Goal: Task Accomplishment & Management: Complete application form

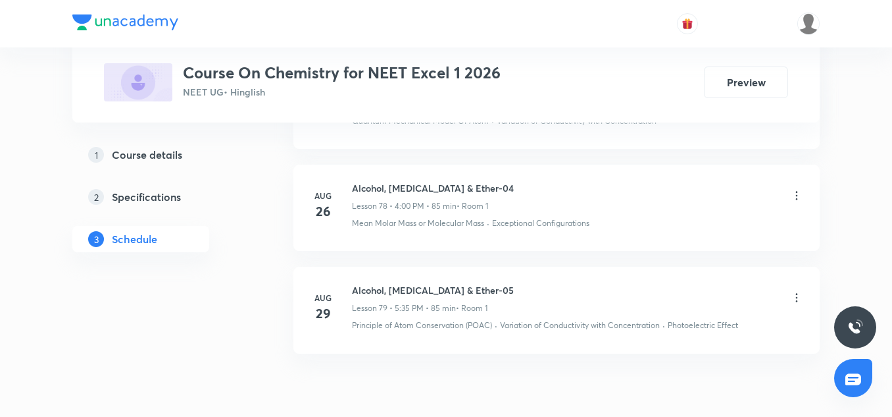
scroll to position [8884, 0]
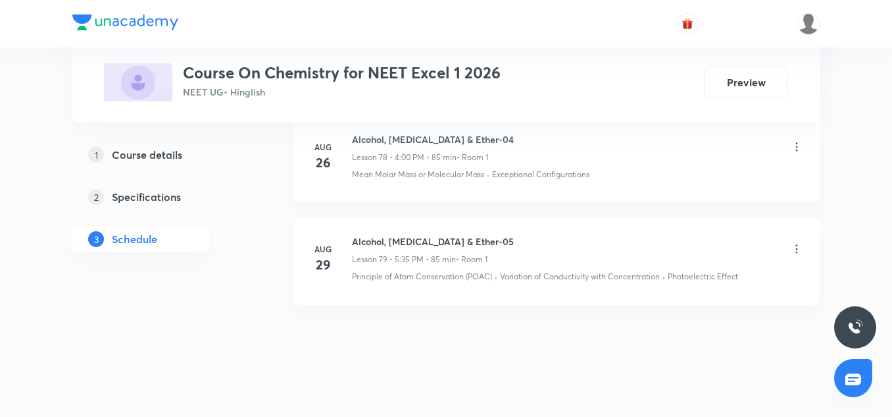
click at [388, 234] on h6 "Alcohol, [MEDICAL_DATA] & Ether-05" at bounding box center [433, 241] width 162 height 14
click at [432, 234] on h6 "Alcohol, [MEDICAL_DATA] & Ether-05" at bounding box center [433, 241] width 162 height 14
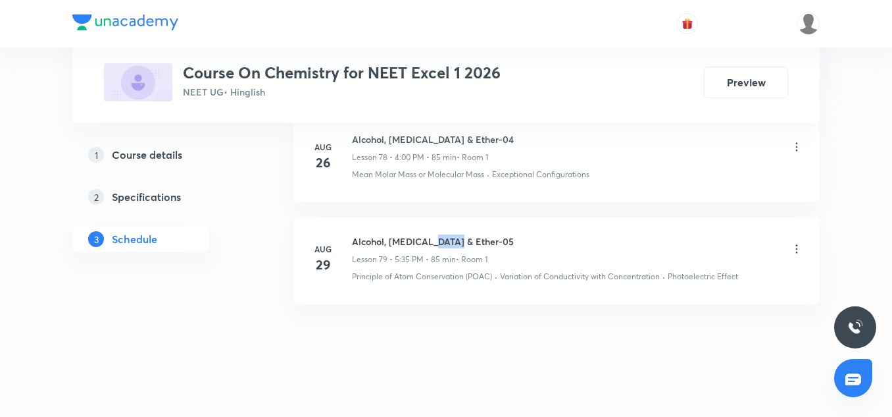
click at [432, 234] on h6 "Alcohol, [MEDICAL_DATA] & Ether-05" at bounding box center [433, 241] width 162 height 14
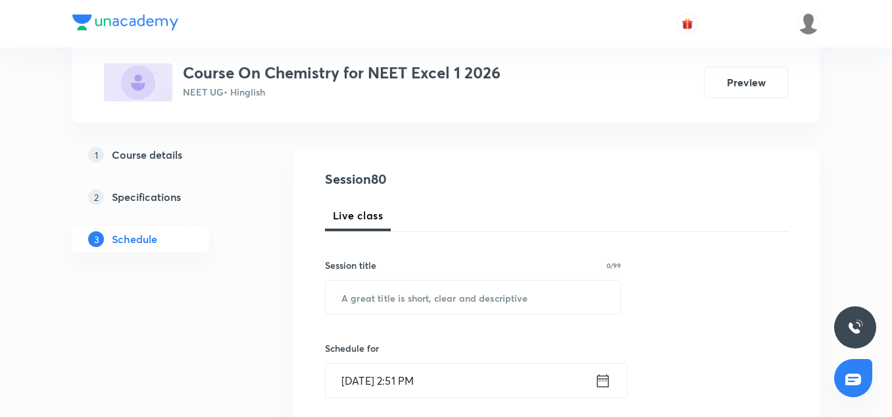
scroll to position [175, 0]
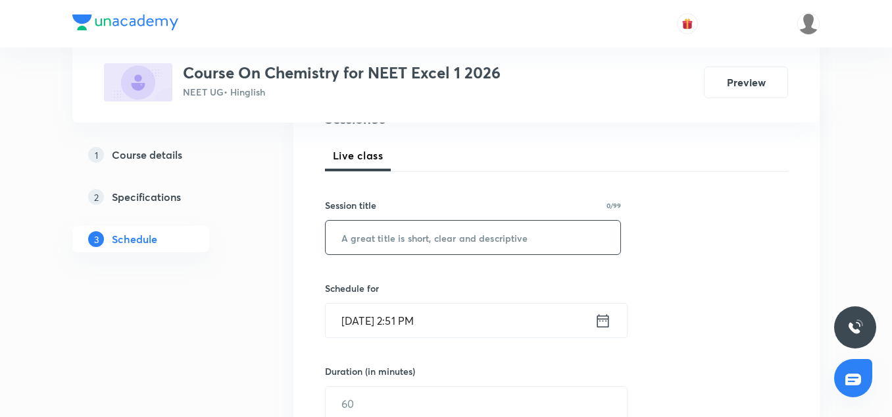
click at [396, 243] on input "text" at bounding box center [473, 237] width 295 height 34
paste input "Alcohol, [MEDICAL_DATA] & Ether-05"
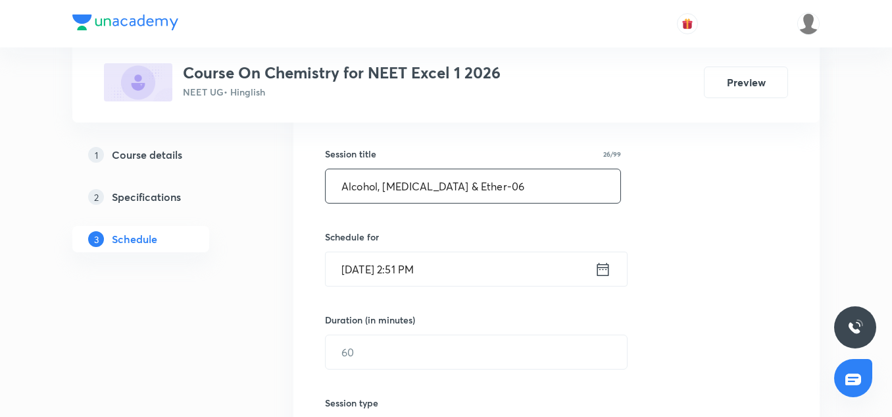
scroll to position [228, 0]
type input "Alcohol, [MEDICAL_DATA] & Ether-06"
click at [357, 261] on input "[DATE] 2:51 PM" at bounding box center [460, 267] width 269 height 34
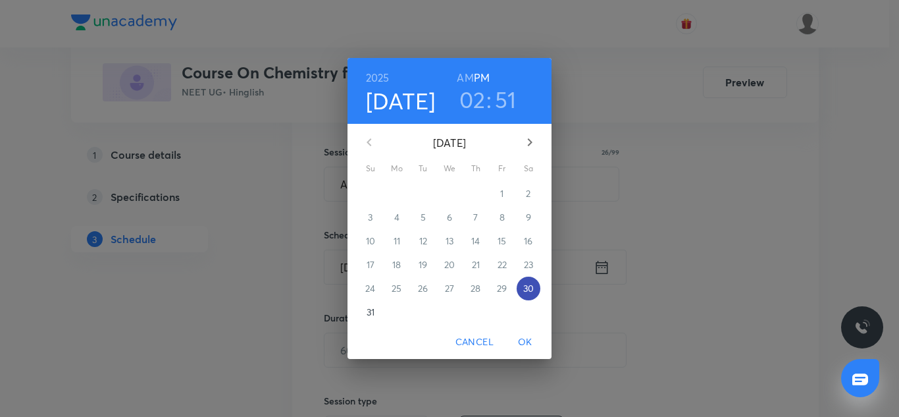
click at [534, 286] on p "30" at bounding box center [528, 288] width 11 height 13
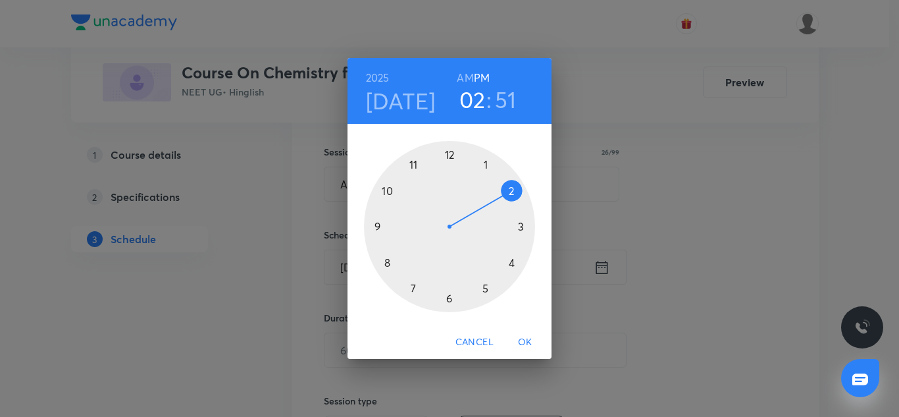
click at [485, 287] on div at bounding box center [449, 226] width 171 height 171
click at [413, 286] on div at bounding box center [449, 226] width 171 height 171
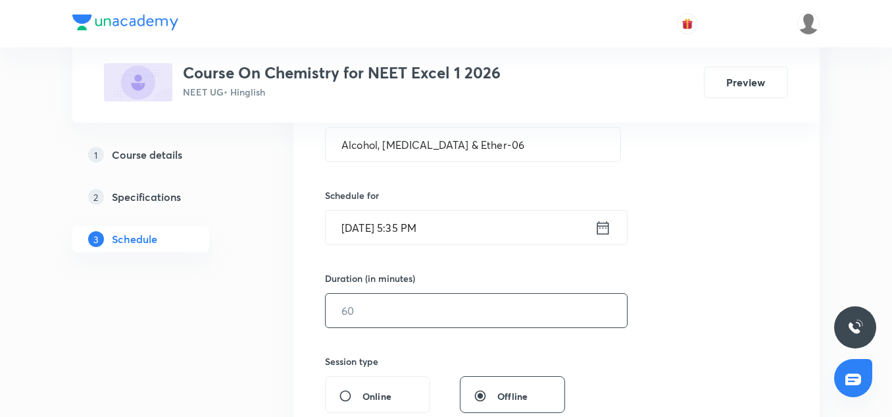
scroll to position [269, 0]
click at [373, 326] on div "​" at bounding box center [476, 309] width 303 height 35
click at [355, 309] on input "text" at bounding box center [476, 310] width 301 height 34
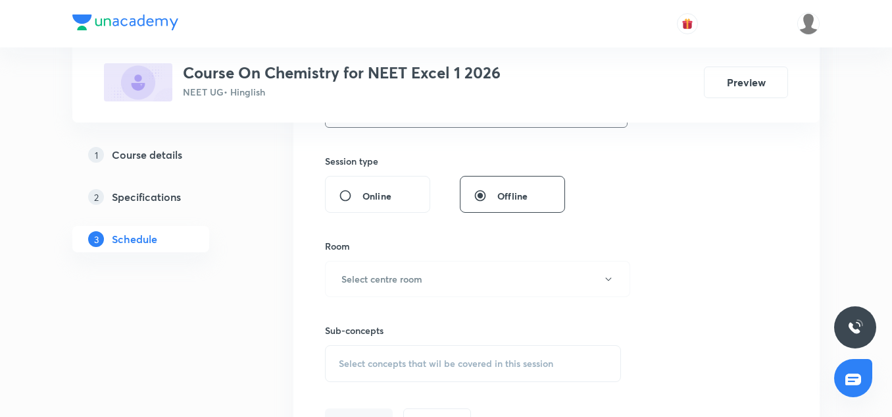
scroll to position [469, 0]
type input "85"
click at [387, 298] on div "Sub-concepts Select concepts that wil be covered in this session" at bounding box center [473, 338] width 296 height 85
click at [382, 286] on button "Select centre room" at bounding box center [477, 278] width 305 height 36
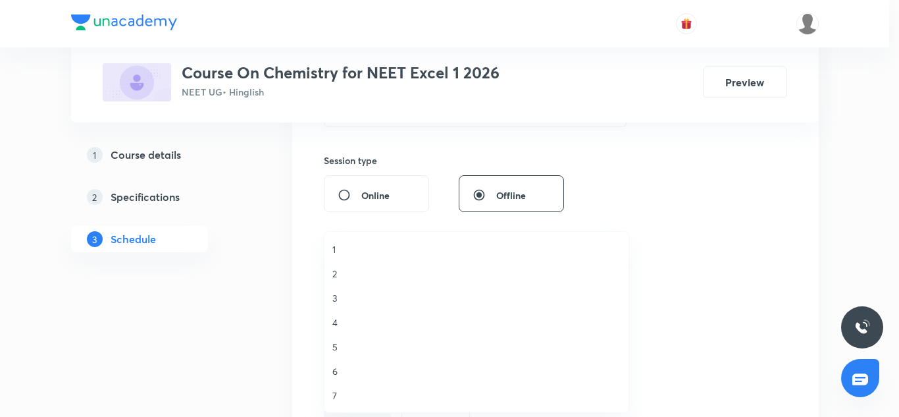
click at [337, 282] on li "2" at bounding box center [476, 273] width 304 height 24
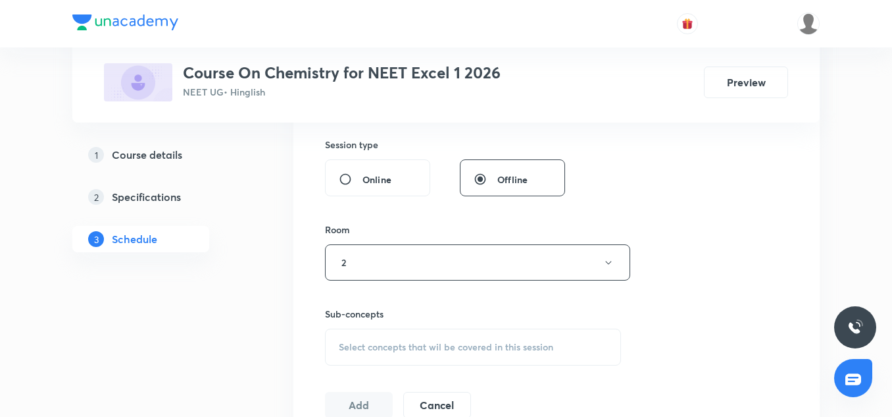
click at [375, 336] on div "Select concepts that wil be covered in this session" at bounding box center [473, 346] width 296 height 37
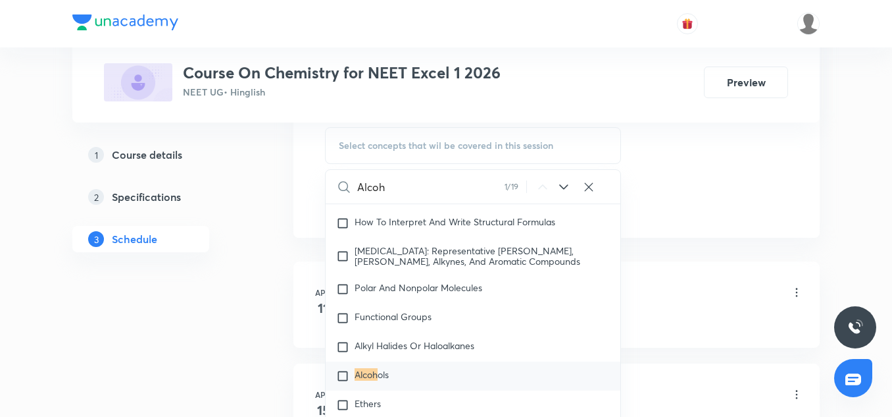
scroll to position [695, 0]
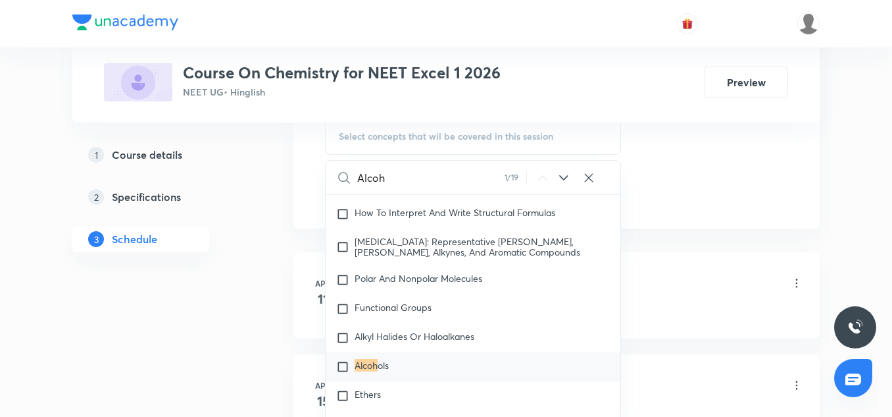
type input "Alcoh"
click at [374, 373] on div "Alcoh ols" at bounding box center [473, 366] width 295 height 29
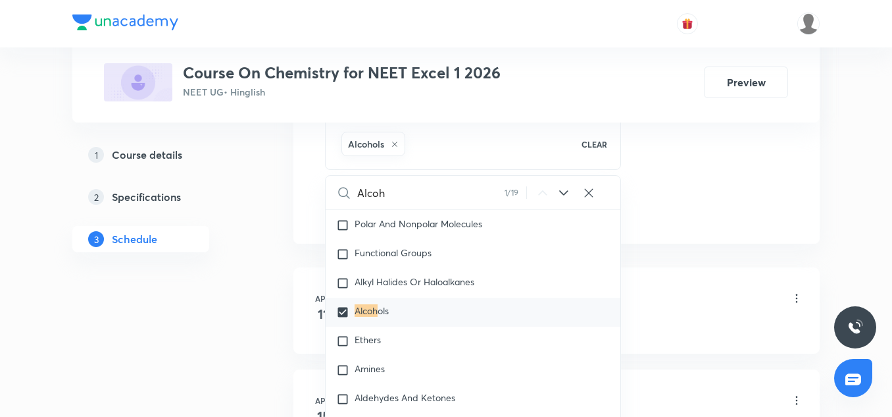
scroll to position [24804, 0]
click at [358, 338] on span "Ethers" at bounding box center [368, 337] width 26 height 13
checkbox input "true"
click at [362, 374] on div "Amines" at bounding box center [473, 367] width 295 height 29
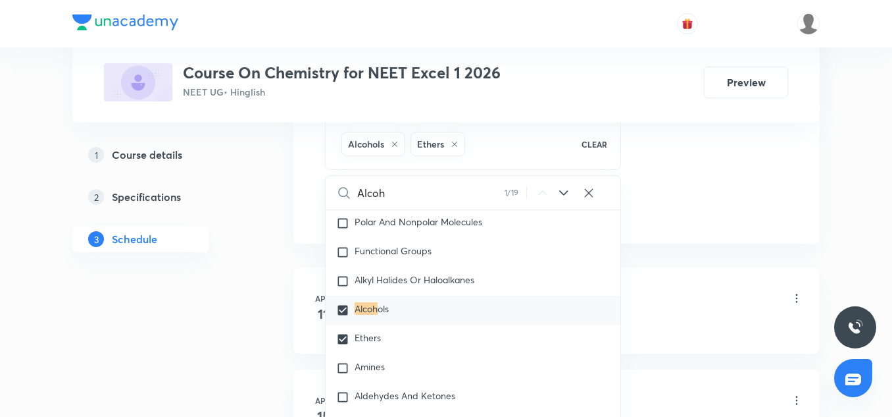
checkbox input "true"
click at [394, 282] on span "Alkyl Halides Or Haloalkanes" at bounding box center [415, 279] width 120 height 13
checkbox input "true"
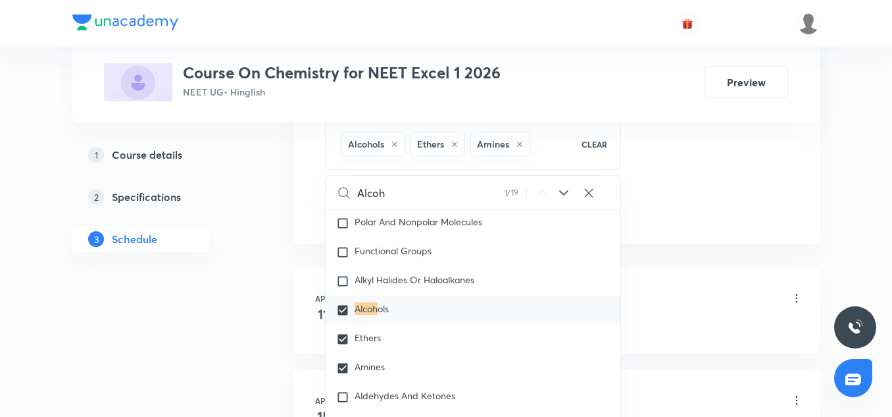
checkbox input "true"
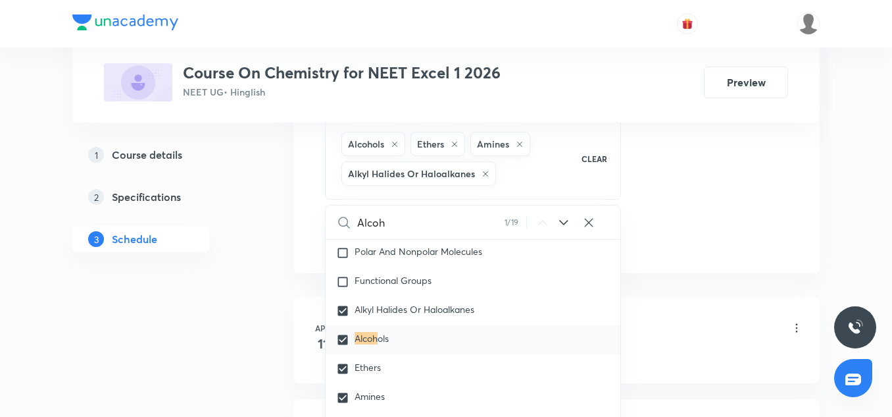
scroll to position [24772, 0]
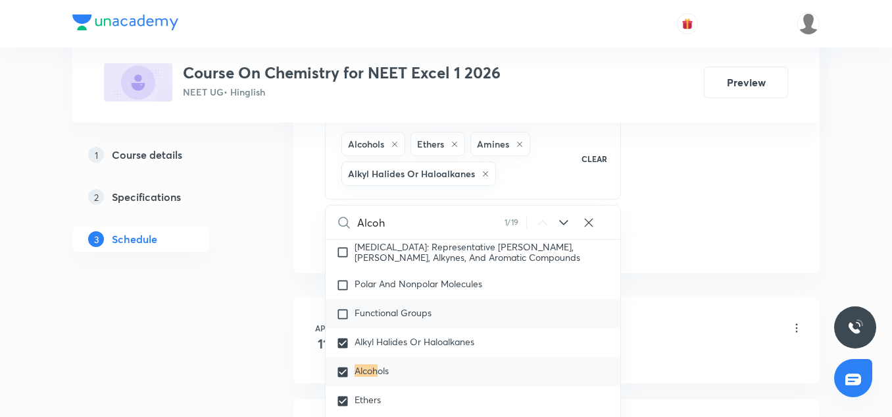
click at [400, 306] on span "Functional Groups" at bounding box center [393, 312] width 77 height 13
checkbox input "true"
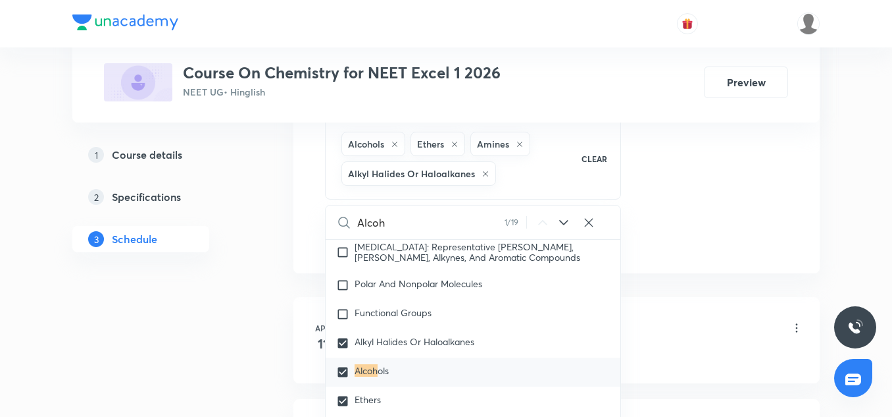
checkbox input "true"
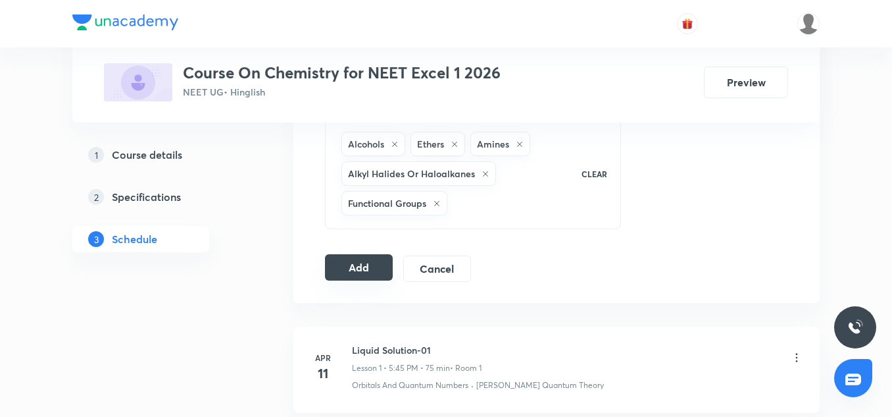
click at [361, 259] on button "Add" at bounding box center [359, 267] width 68 height 26
click at [298, 55] on div "Plus Courses Course On Chemistry for NEET Excel 1 2026 NEET UG • Hinglish Previ…" at bounding box center [446, 61] width 685 height 80
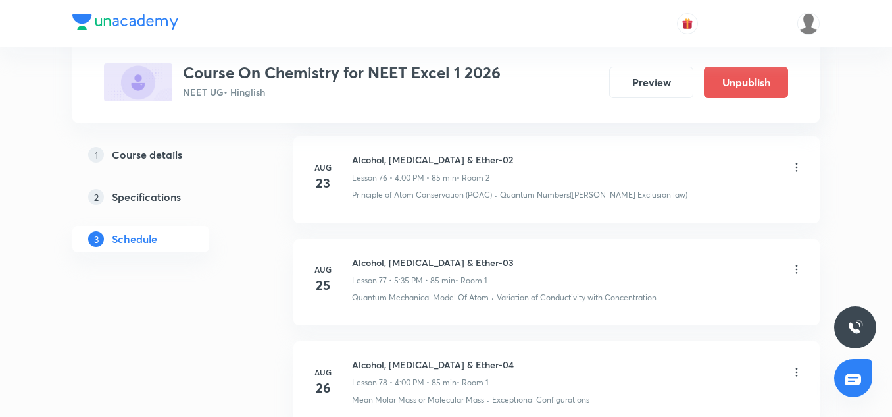
scroll to position [8381, 0]
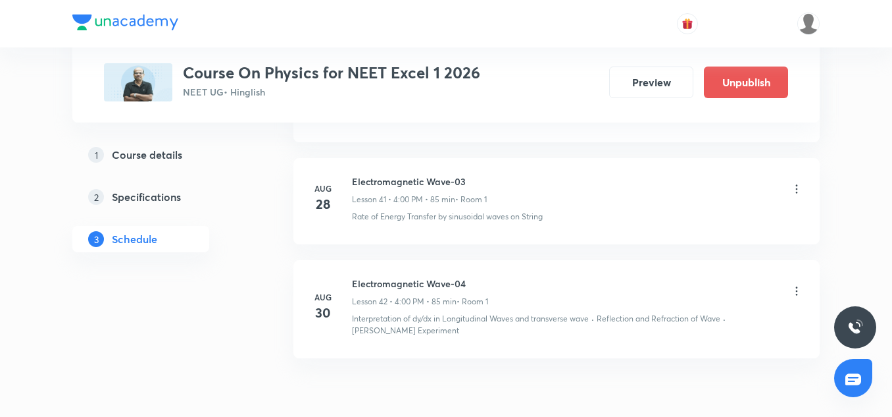
scroll to position [4986, 0]
click at [798, 285] on icon at bounding box center [796, 291] width 13 height 13
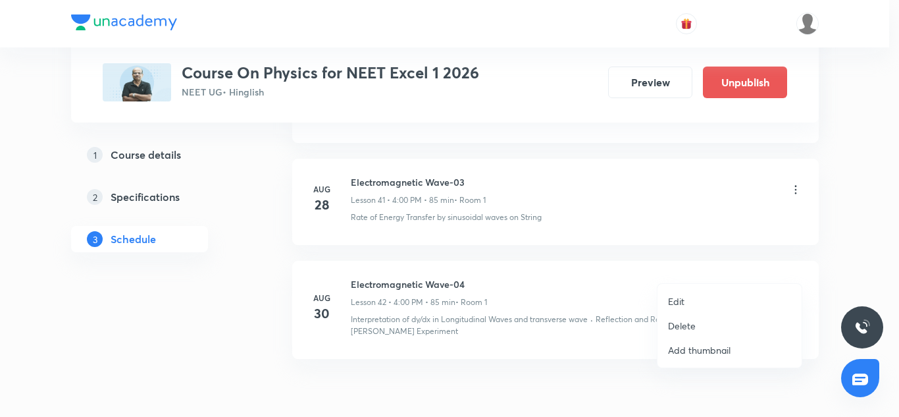
click at [678, 303] on p "Edit" at bounding box center [676, 301] width 16 height 14
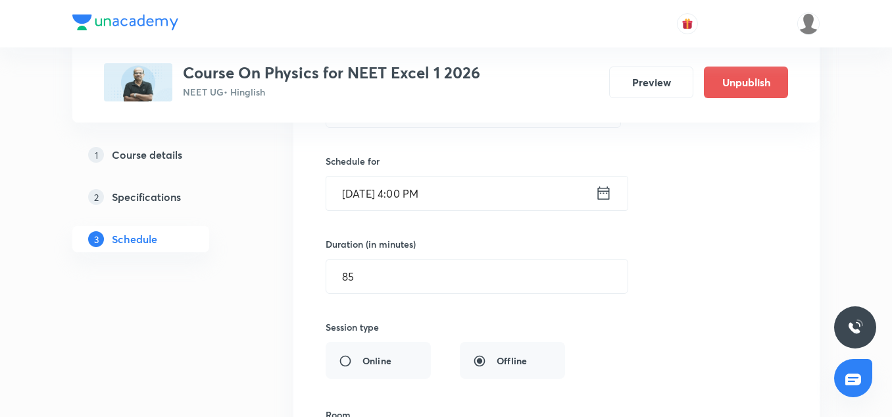
scroll to position [4596, 0]
click at [401, 180] on input "Aug 30, 2025, 4:00 PM" at bounding box center [460, 197] width 269 height 34
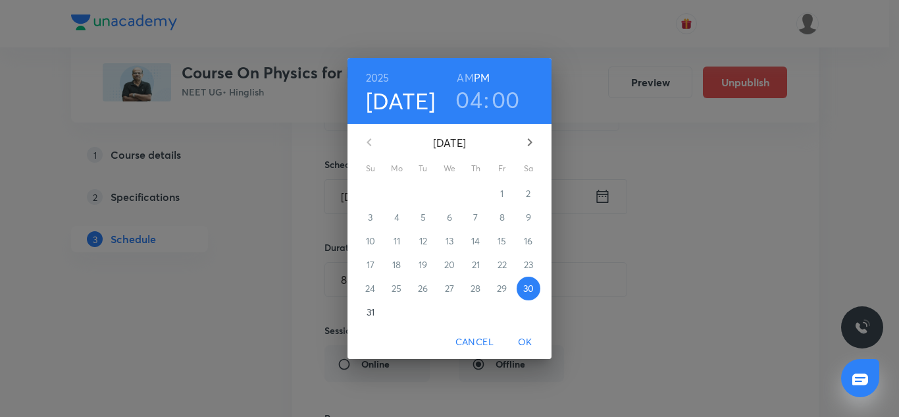
click at [401, 176] on div "August 2025 Su Mo Tu We Th Fr Sa 27 28 29 30 31 1 2 3 4 5 6 7 8 9 10 11 12 13 1…" at bounding box center [450, 224] width 204 height 201
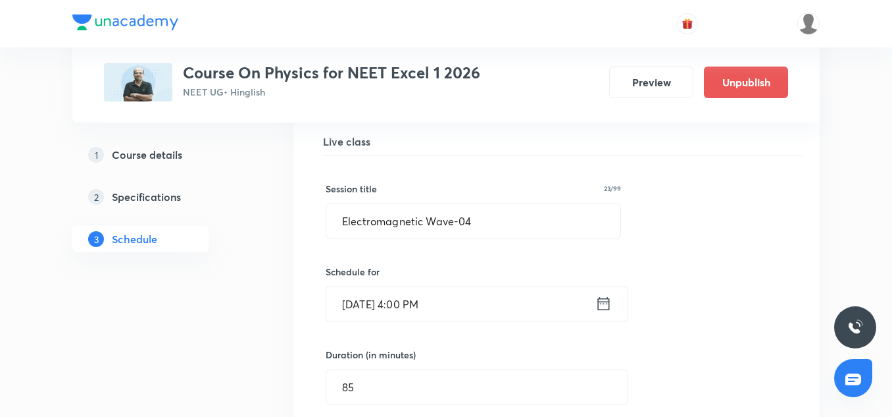
scroll to position [4488, 0]
click at [405, 205] on input "Electromagnetic Wave-04" at bounding box center [473, 222] width 294 height 34
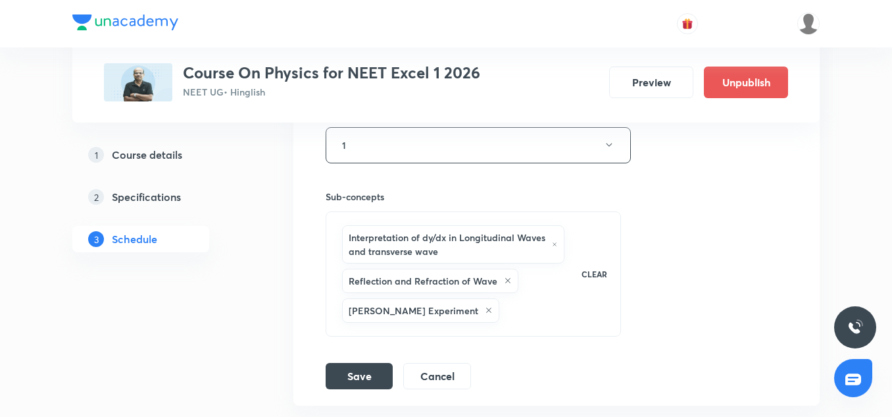
scroll to position [4902, 0]
type input "Ray Optics-01"
click at [356, 361] on button "Save" at bounding box center [359, 374] width 67 height 26
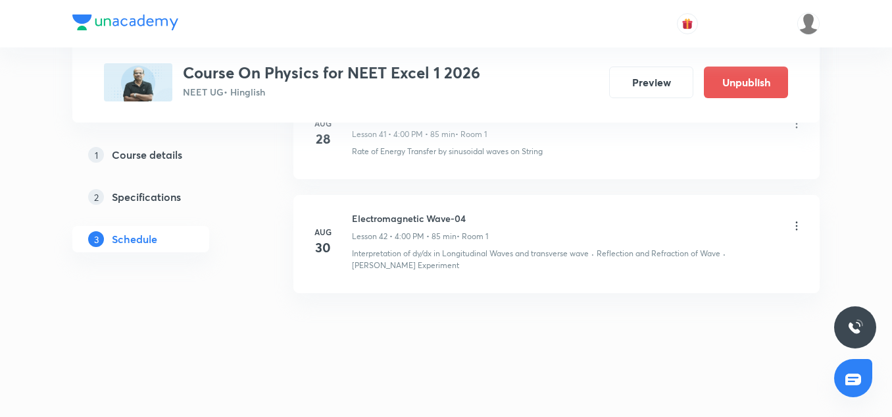
scroll to position [4412, 0]
